Goal: Communication & Community: Answer question/provide support

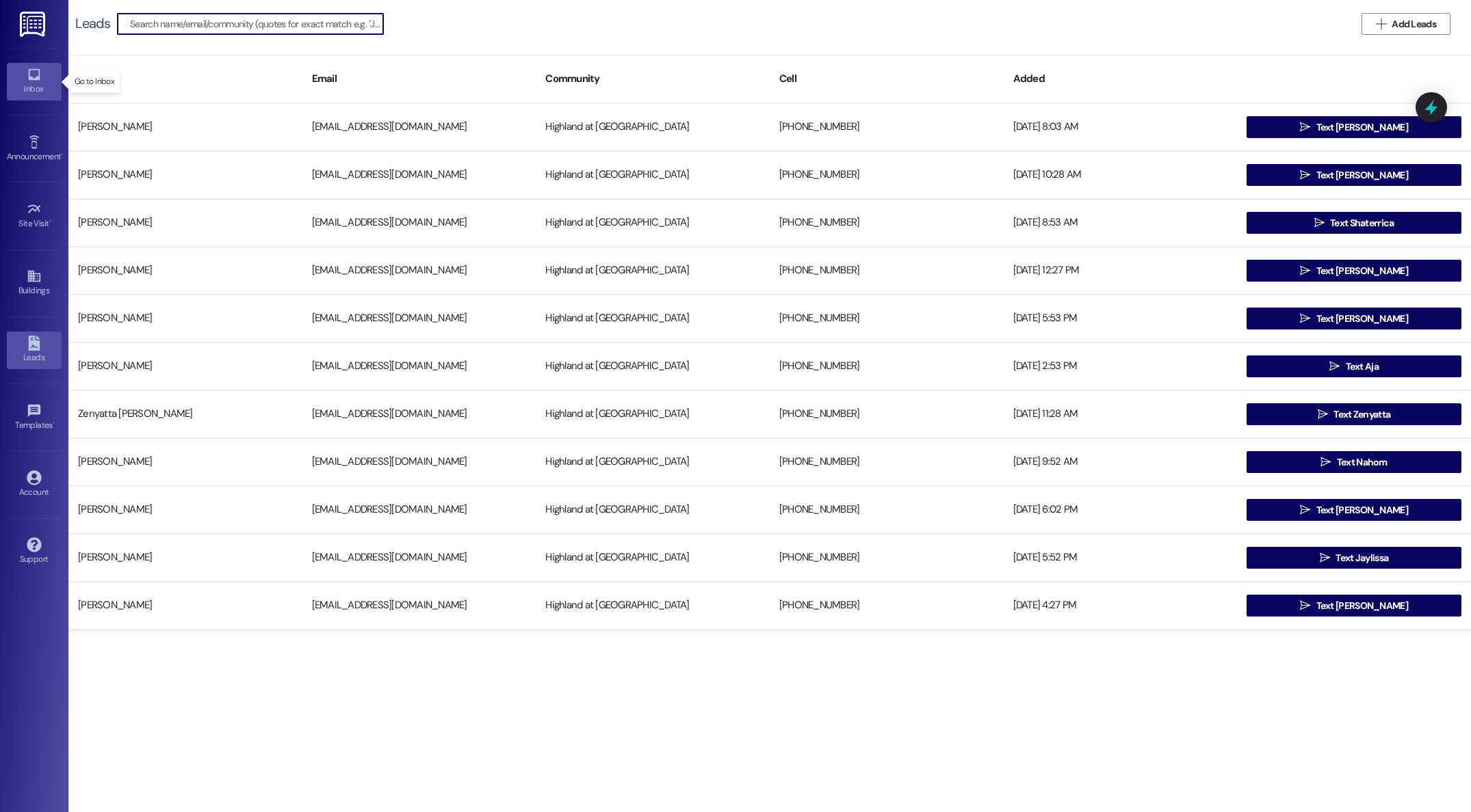
click at [27, 83] on div "Inbox" at bounding box center [34, 89] width 68 height 13
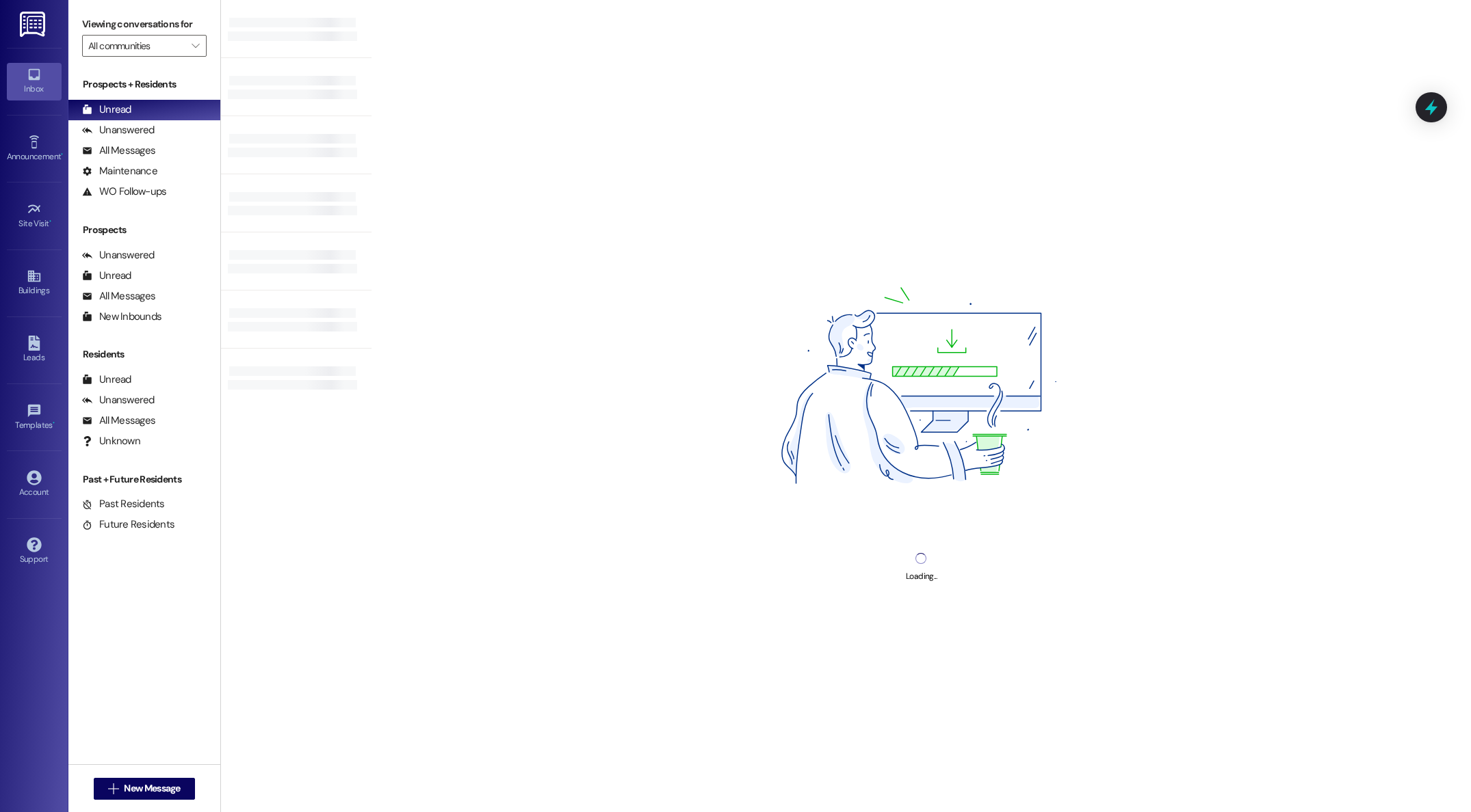
scroll to position [1, 0]
click at [123, 151] on div "All Messages" at bounding box center [118, 150] width 73 height 14
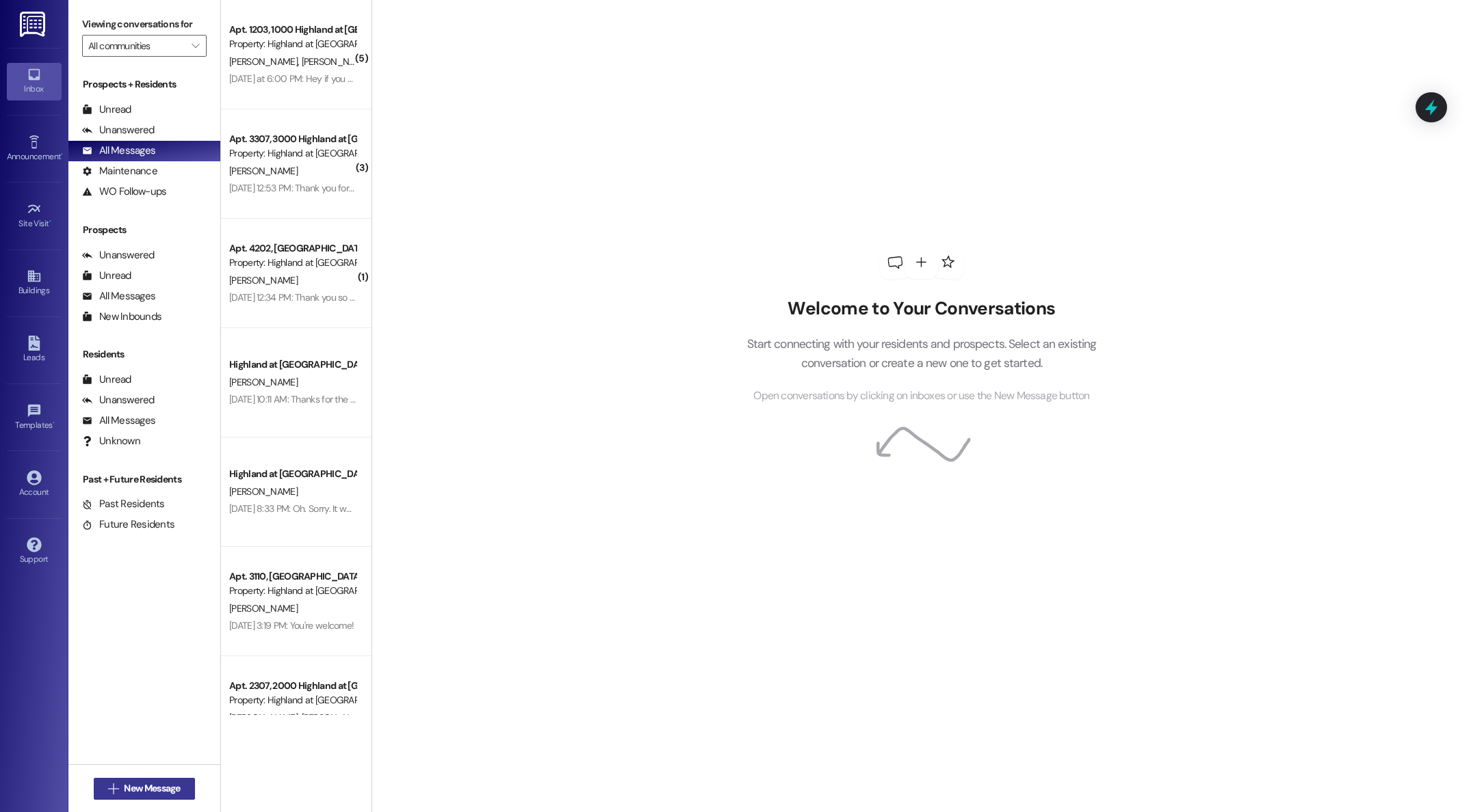
click at [137, 788] on span "New Message" at bounding box center [152, 788] width 56 height 14
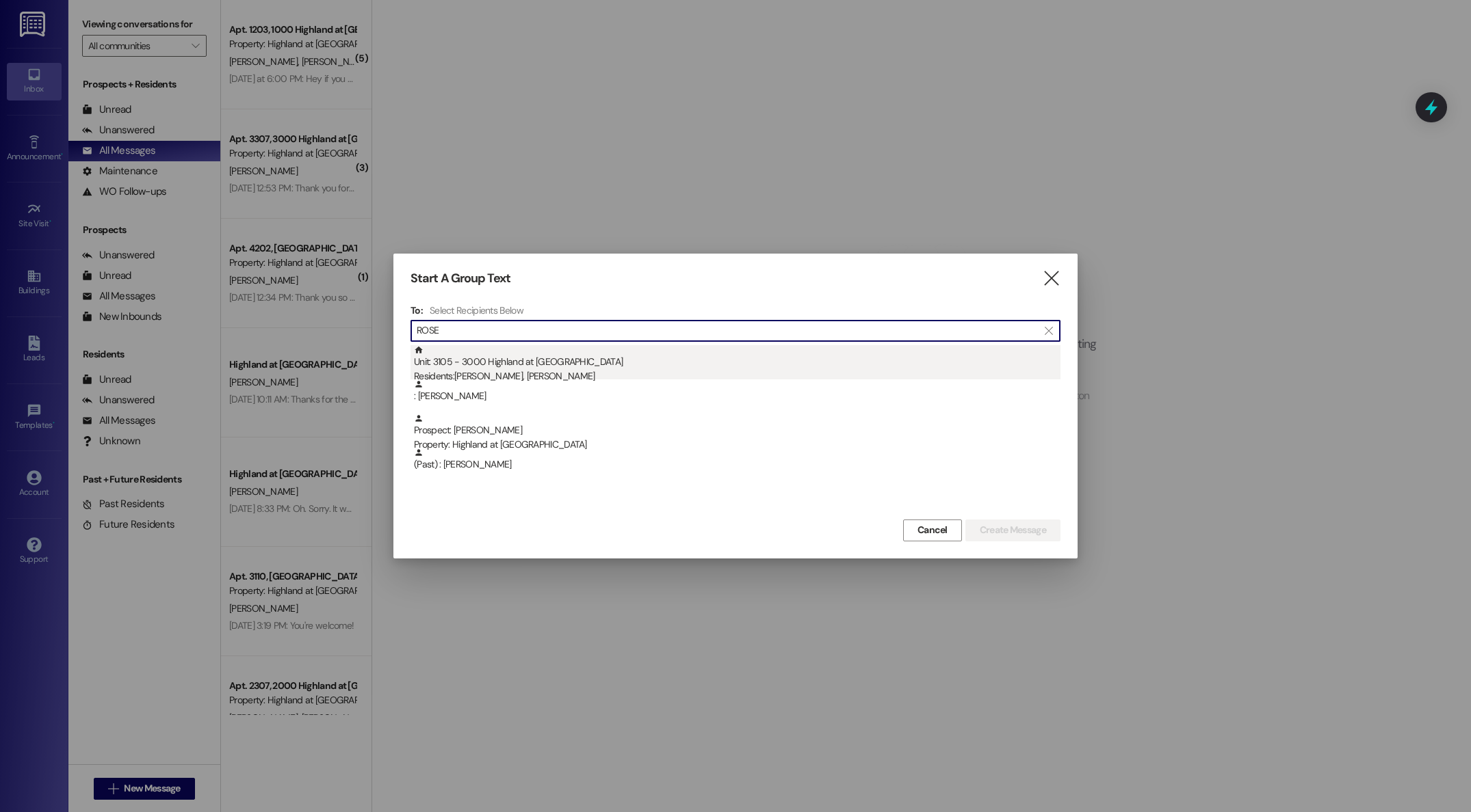
type input "ROSE"
click at [501, 373] on div "Residents: [PERSON_NAME], [PERSON_NAME]" at bounding box center [737, 376] width 646 height 14
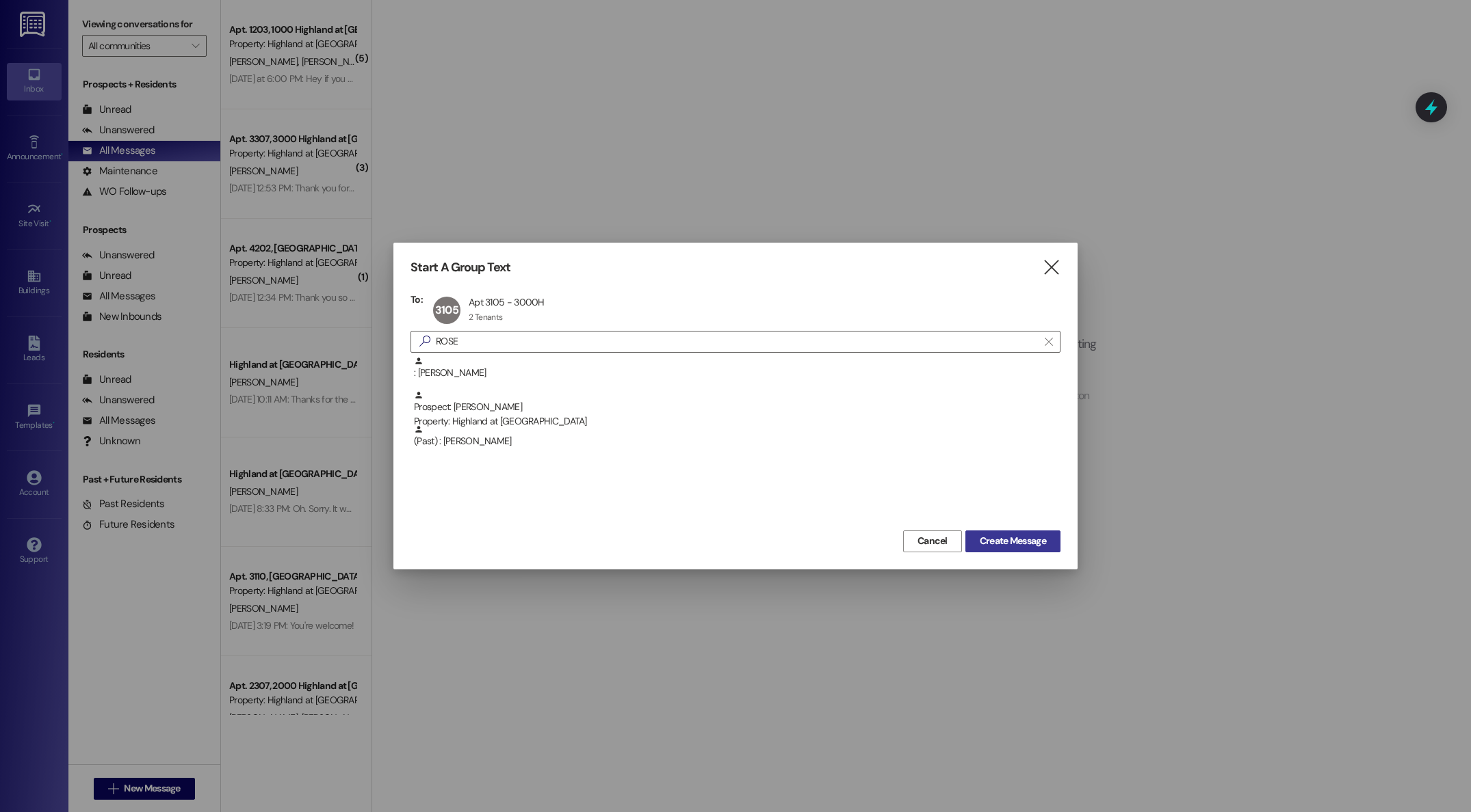
click at [985, 541] on span "Create Message" at bounding box center [1012, 541] width 67 height 14
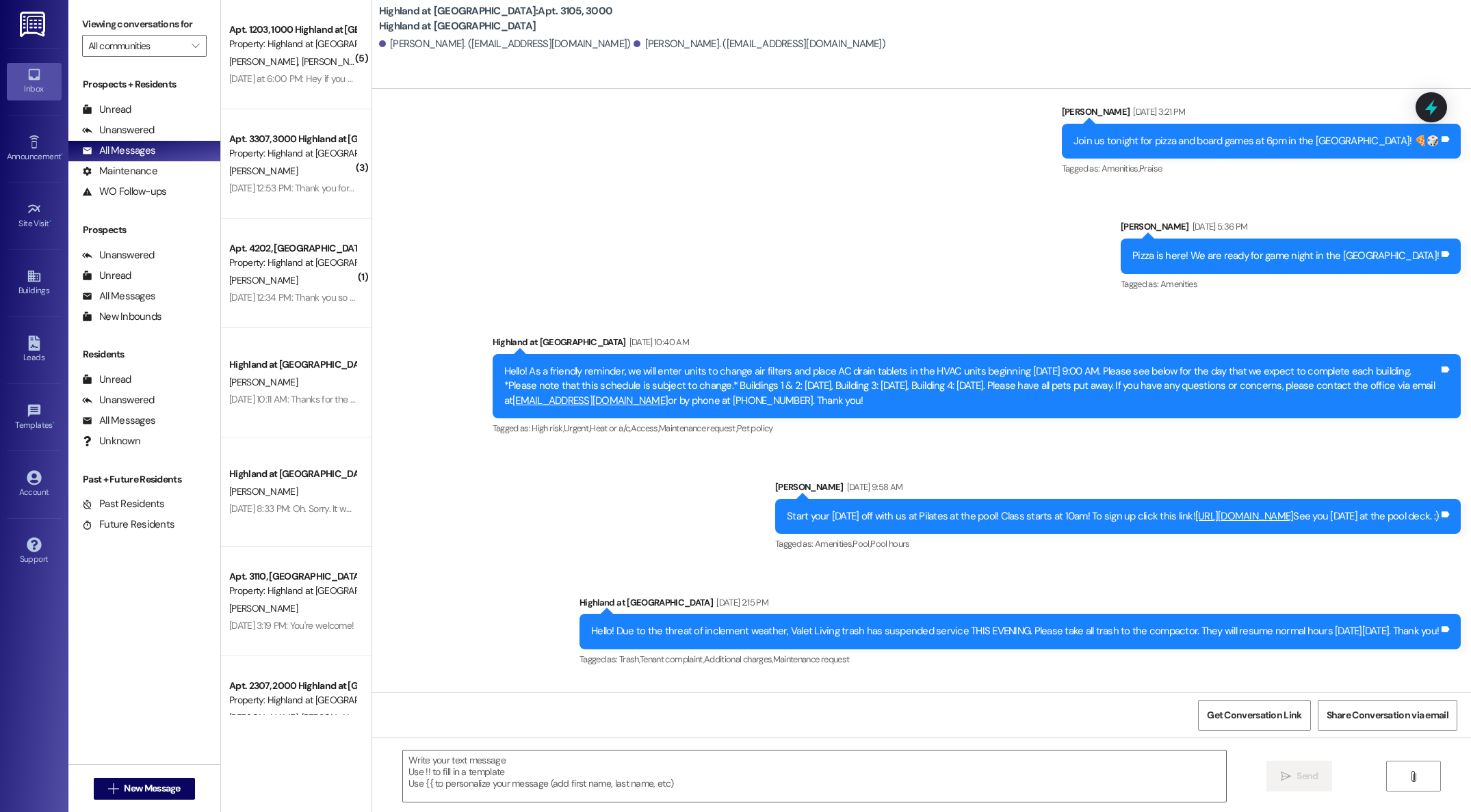
scroll to position [22114, 0]
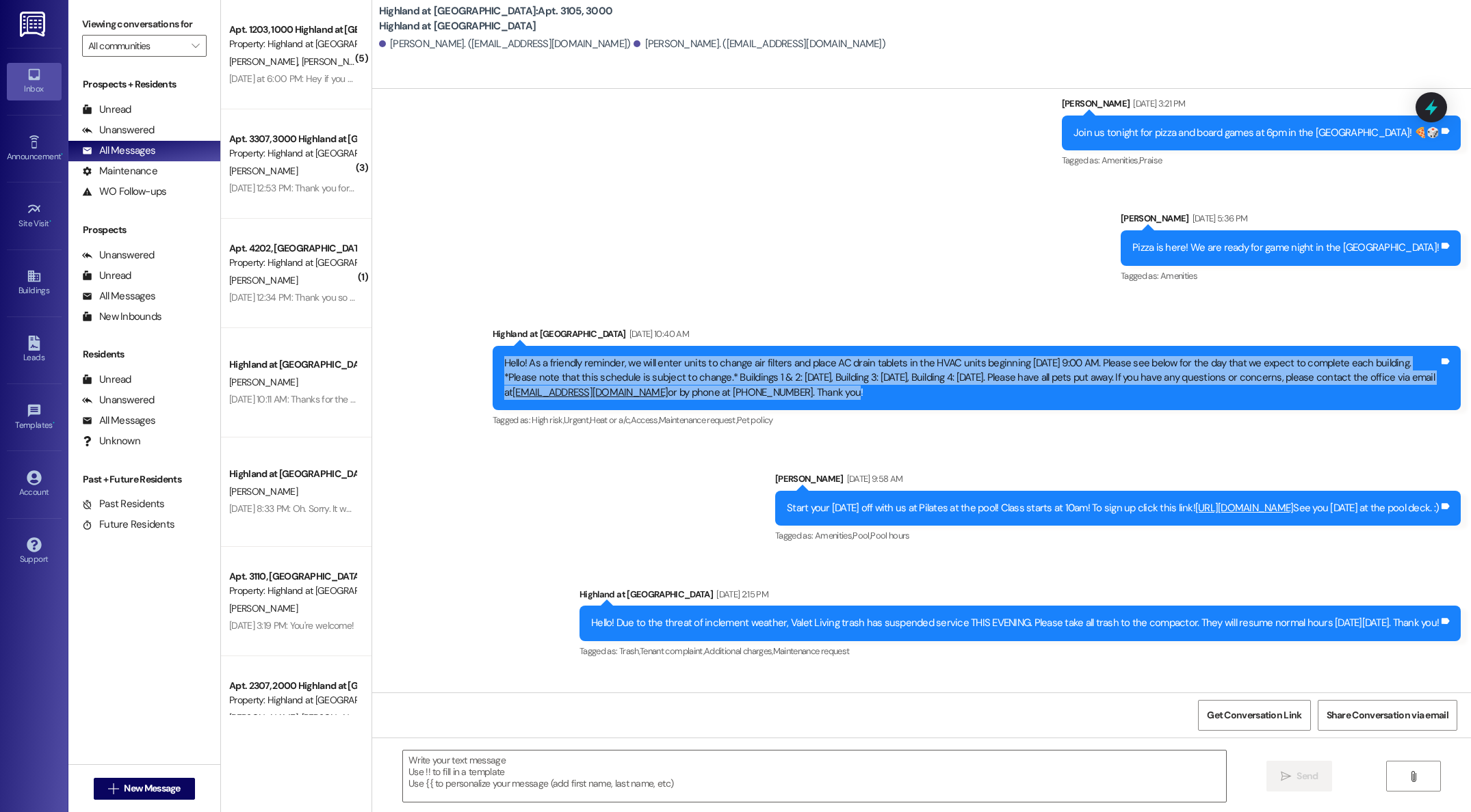
drag, startPoint x: 496, startPoint y: 470, endPoint x: 1429, endPoint y: 500, distance: 933.5
click at [1429, 400] on div "Hello! As a friendly reminder, we will enter units to change air filters and pl…" at bounding box center [972, 379] width 935 height 44
copy div "Hello! As a friendly reminder, we will enter units to change air filters and pl…"
click at [45, 482] on link "Account" at bounding box center [35, 484] width 55 height 37
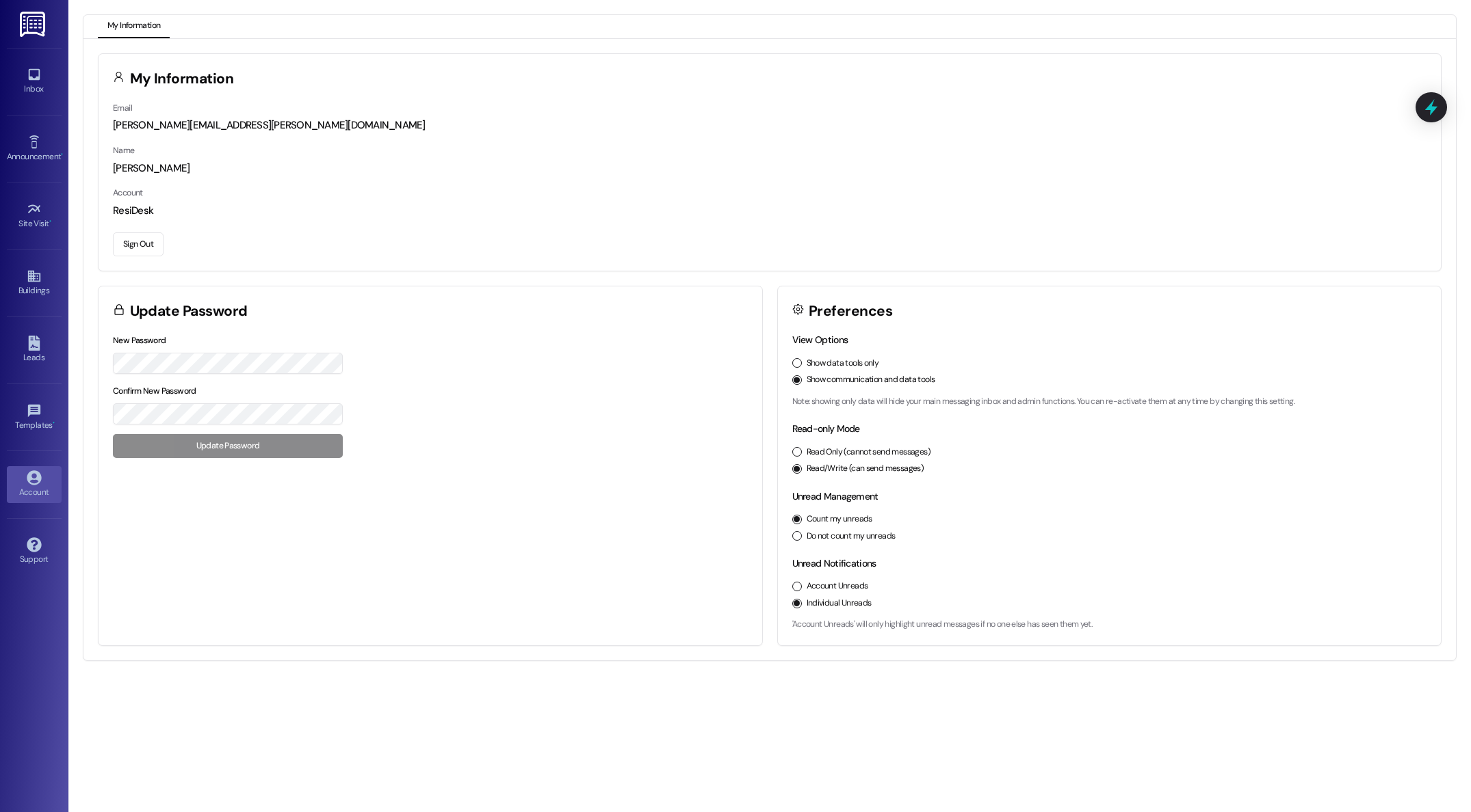
click at [134, 245] on button "Sign Out" at bounding box center [138, 245] width 51 height 24
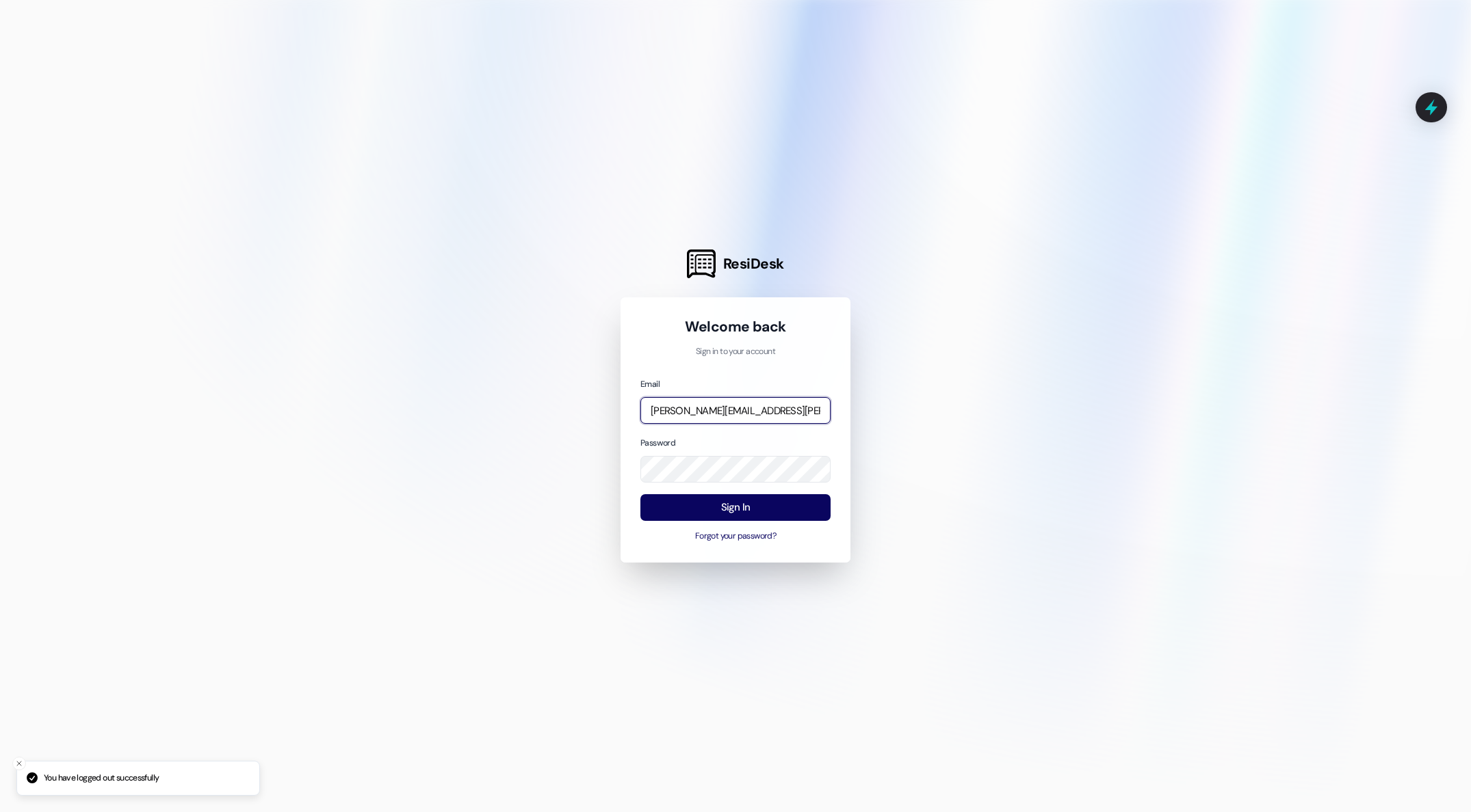
click at [819, 410] on input "[PERSON_NAME][EMAIL_ADDRESS][PERSON_NAME][DOMAIN_NAME]" at bounding box center [736, 411] width 191 height 27
type input "[EMAIL_ADDRESS][DOMAIN_NAME]"
click at [736, 506] on button "Sign In" at bounding box center [736, 508] width 191 height 27
